Goal: Book appointment/travel/reservation

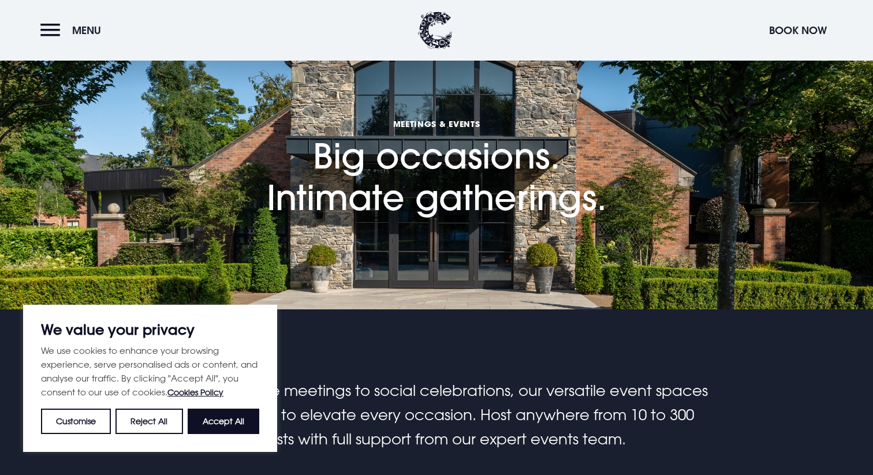
scroll to position [409, 0]
click at [236, 422] on button "Accept All" at bounding box center [224, 421] width 72 height 25
checkbox input "true"
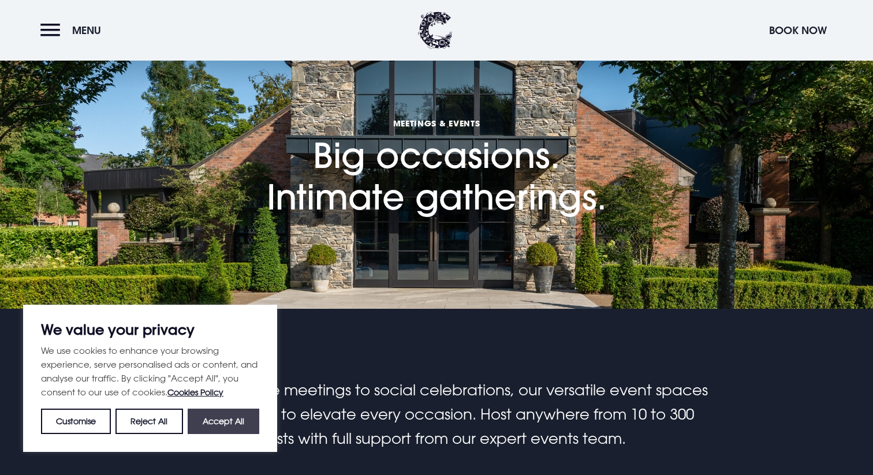
checkbox input "true"
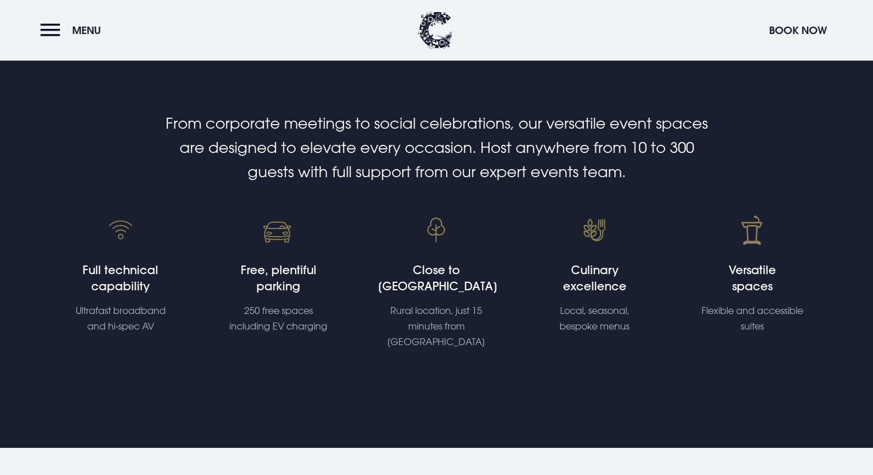
scroll to position [761, 0]
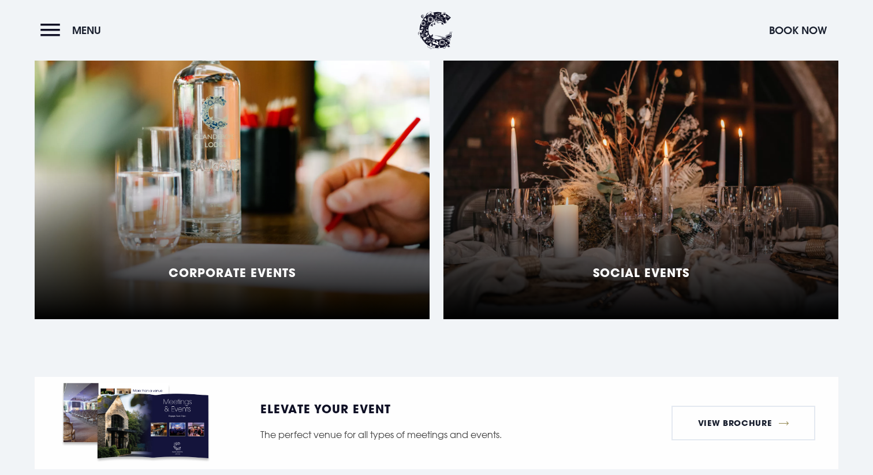
scroll to position [1314, 0]
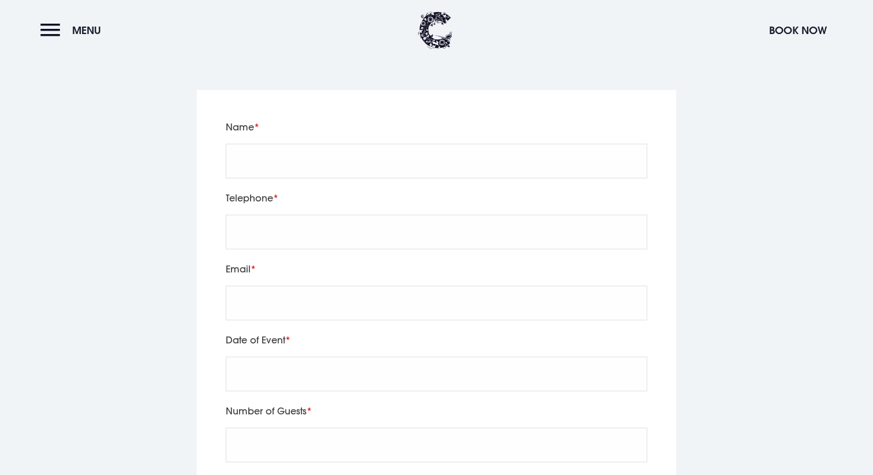
scroll to position [4018, 0]
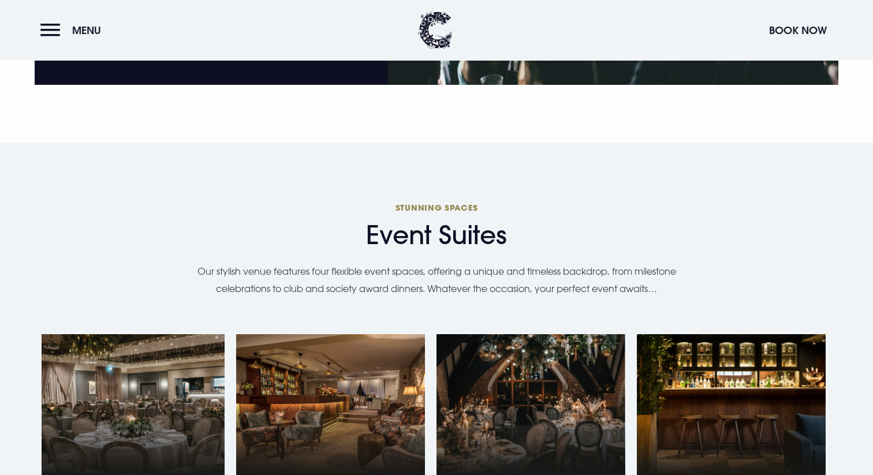
scroll to position [1913, 0]
